Goal: Transaction & Acquisition: Book appointment/travel/reservation

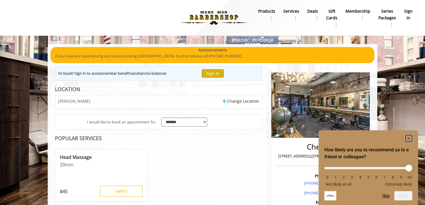
click at [407, 136] on rect "Hide survey" at bounding box center [408, 138] width 7 height 7
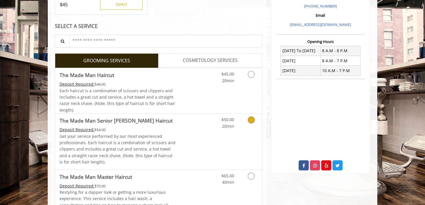
scroll to position [186, 0]
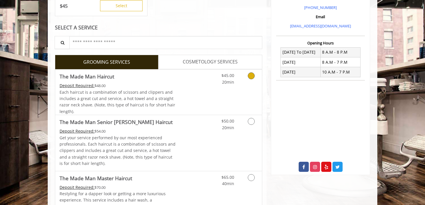
click at [250, 76] on icon "Grooming services" at bounding box center [251, 76] width 7 height 7
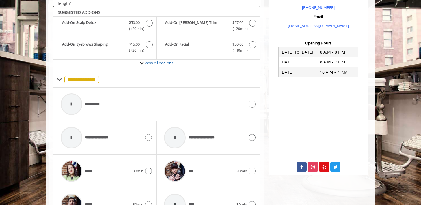
scroll to position [193, 0]
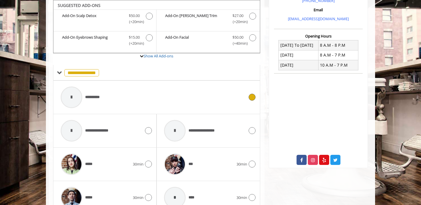
click at [89, 98] on span "**********" at bounding box center [95, 97] width 20 height 6
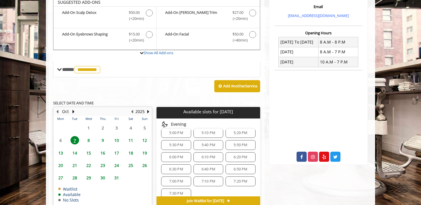
scroll to position [193, 0]
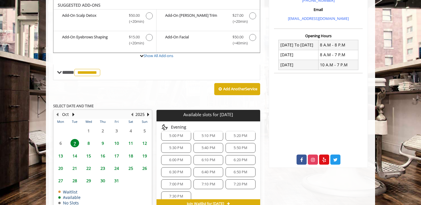
click at [214, 174] on div "6:40 PM" at bounding box center [209, 173] width 30 height 10
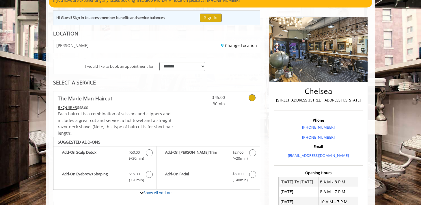
scroll to position [55, 0]
